Goal: Complete application form

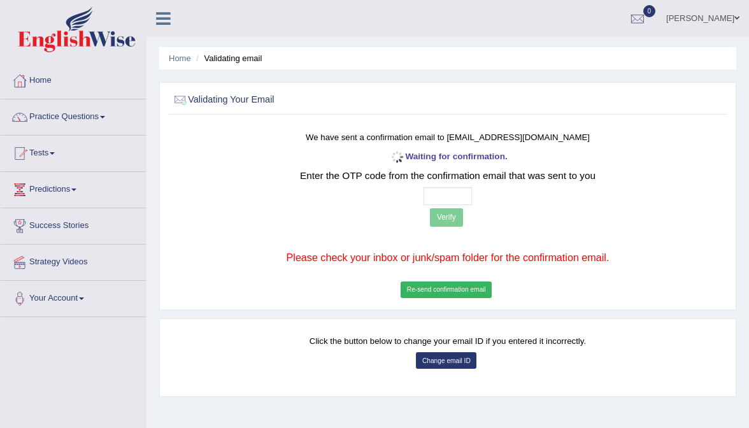
click at [430, 200] on input "text" at bounding box center [447, 196] width 49 height 18
click at [456, 285] on button "Re-send confirmation email" at bounding box center [445, 289] width 91 height 17
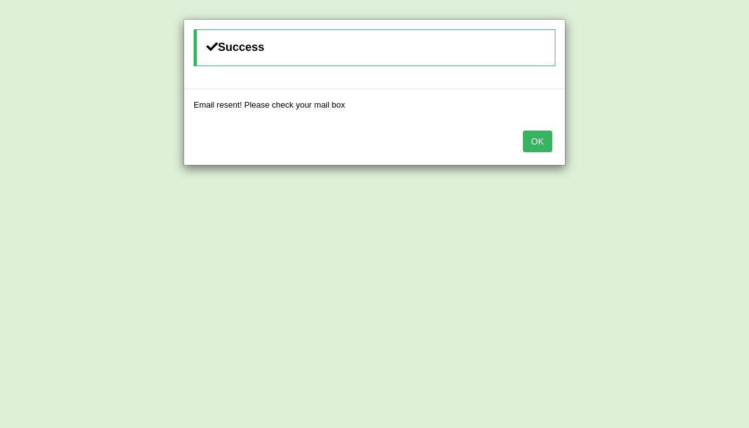
click at [540, 140] on button "OK" at bounding box center [537, 141] width 29 height 22
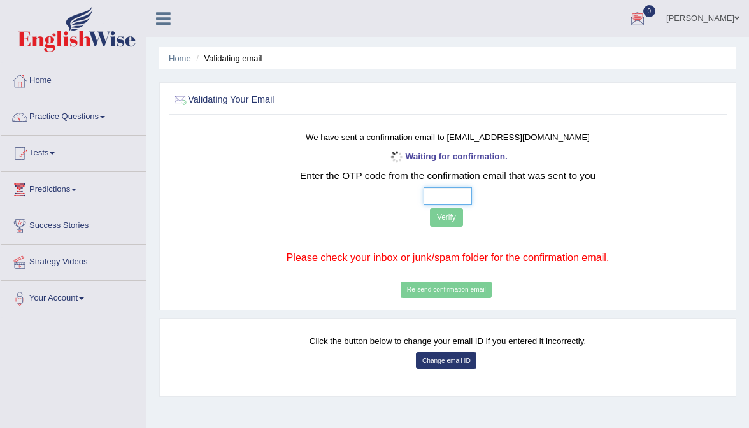
click at [431, 192] on input "text" at bounding box center [447, 196] width 49 height 18
type input "7 4 8 2"
click at [441, 217] on button "Verify" at bounding box center [446, 217] width 33 height 18
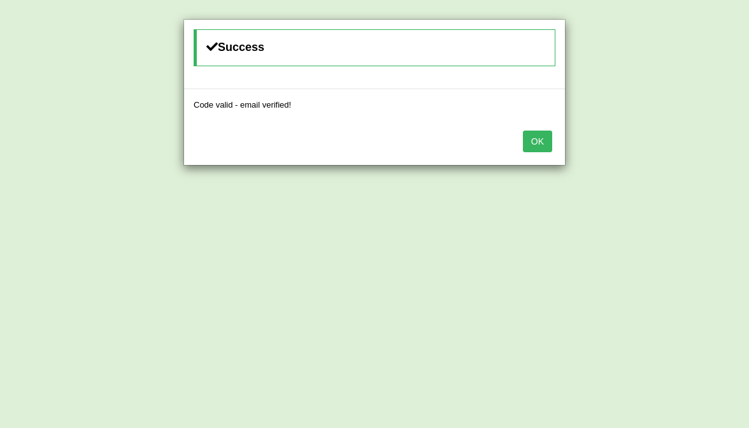
click at [540, 141] on button "OK" at bounding box center [537, 141] width 29 height 22
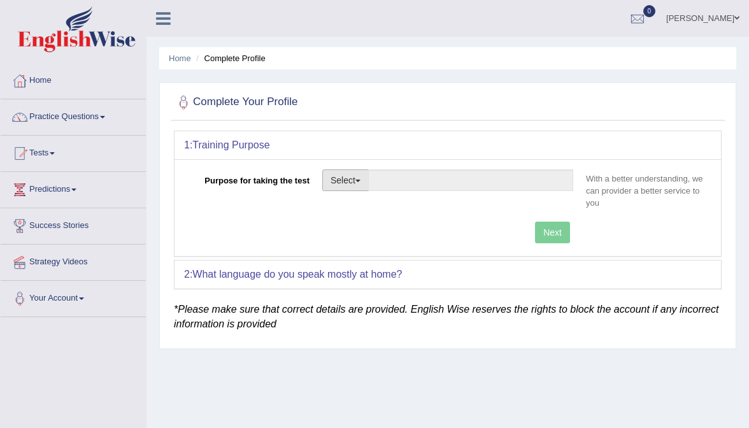
click at [342, 176] on button "Select" at bounding box center [345, 180] width 46 height 22
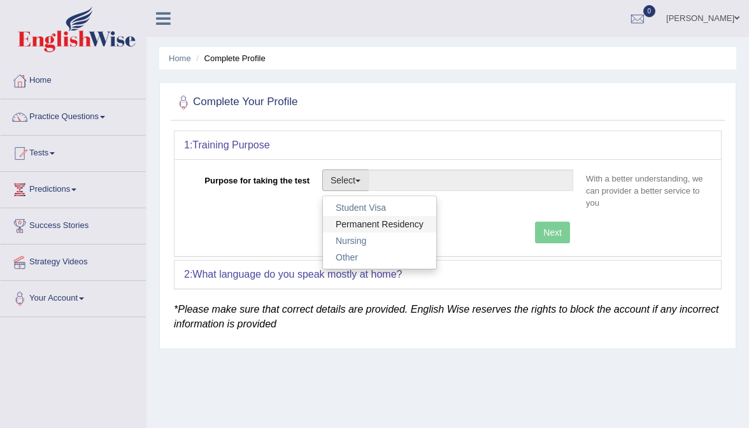
click at [386, 222] on link "Permanent Residency" at bounding box center [379, 224] width 113 height 17
type input "Permanent Residency"
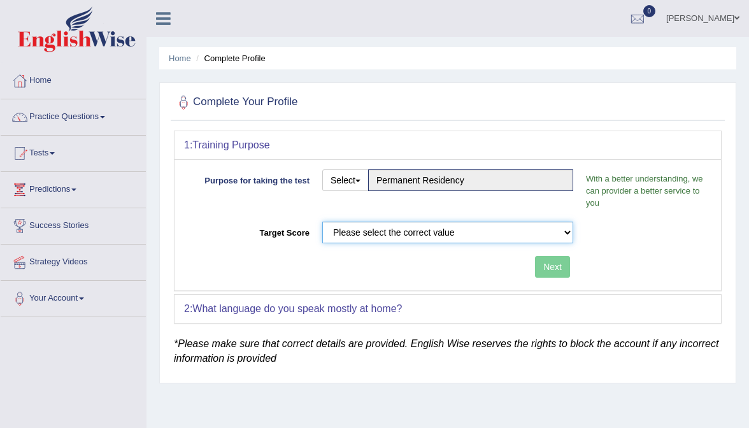
select select "58"
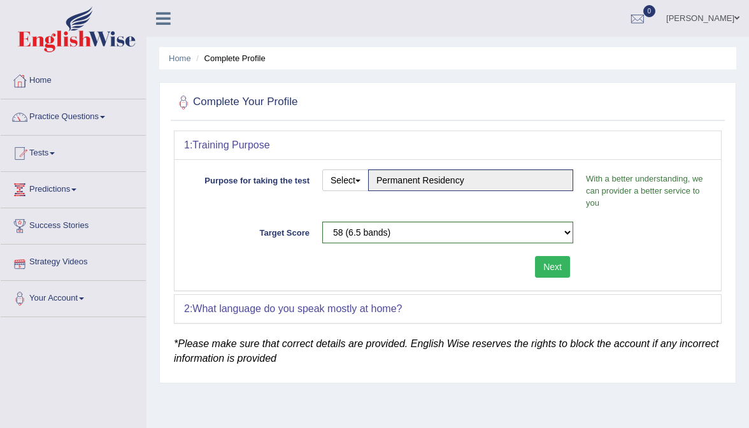
click at [549, 267] on button "Next" at bounding box center [552, 267] width 35 height 22
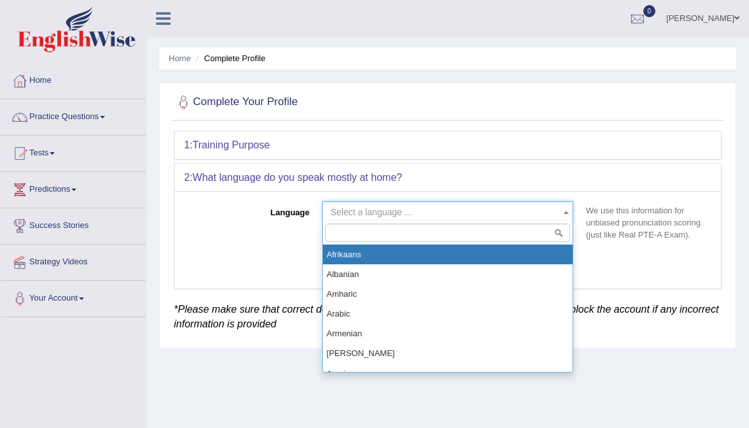
click at [369, 201] on span "Select a language ..." at bounding box center [447, 212] width 251 height 22
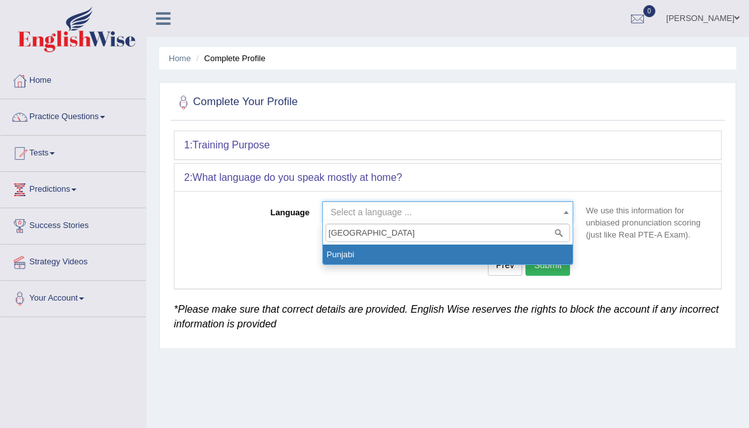
type input "punjabi"
select select "Punjabi"
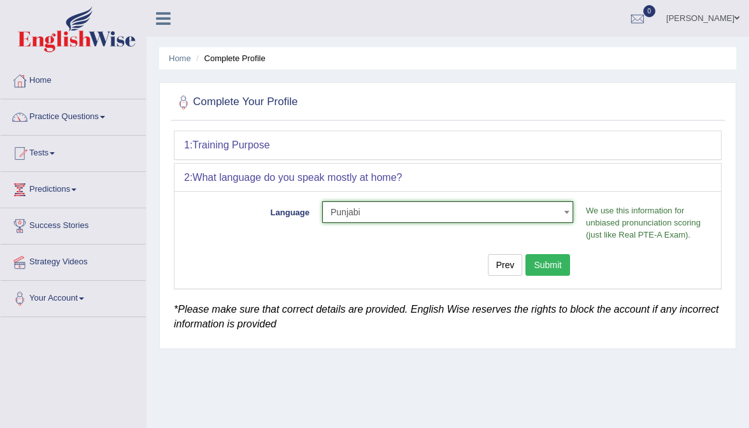
click at [553, 262] on button "Submit" at bounding box center [547, 265] width 45 height 22
